Goal: Check status: Check status

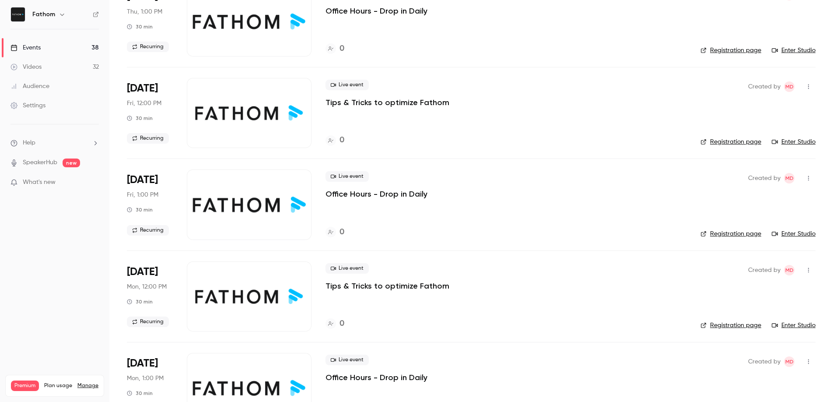
scroll to position [1994, 0]
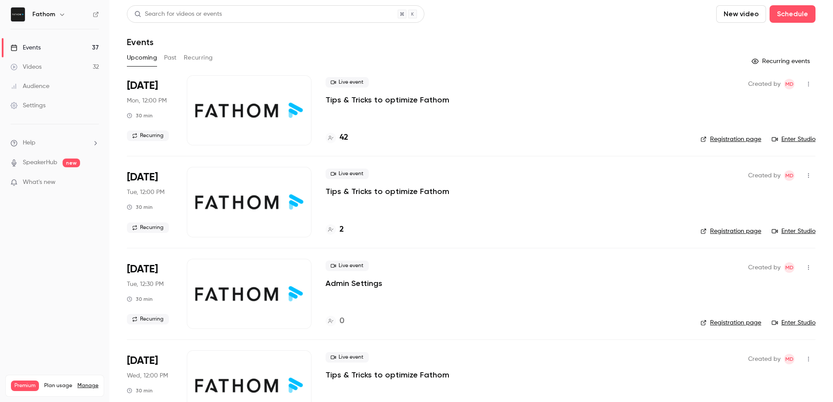
scroll to position [2, 0]
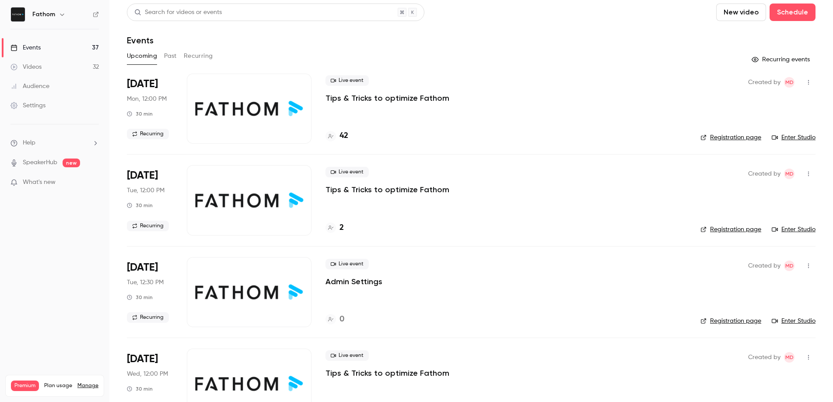
click at [168, 55] on button "Past" at bounding box center [170, 56] width 13 height 14
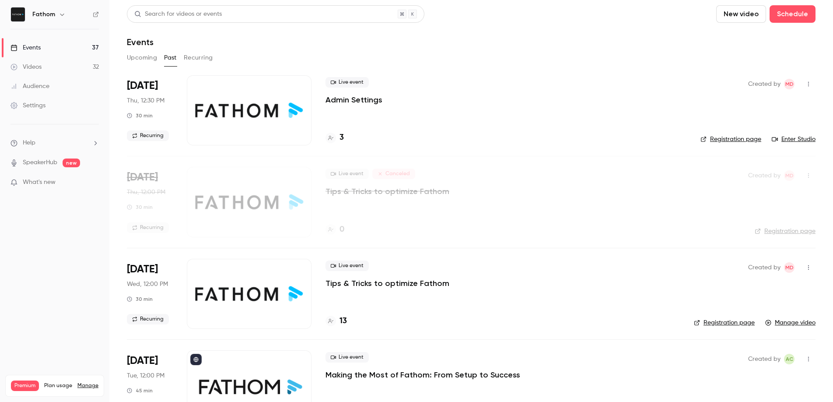
click at [140, 59] on button "Upcoming" at bounding box center [142, 58] width 30 height 14
